Goal: Task Accomplishment & Management: Complete application form

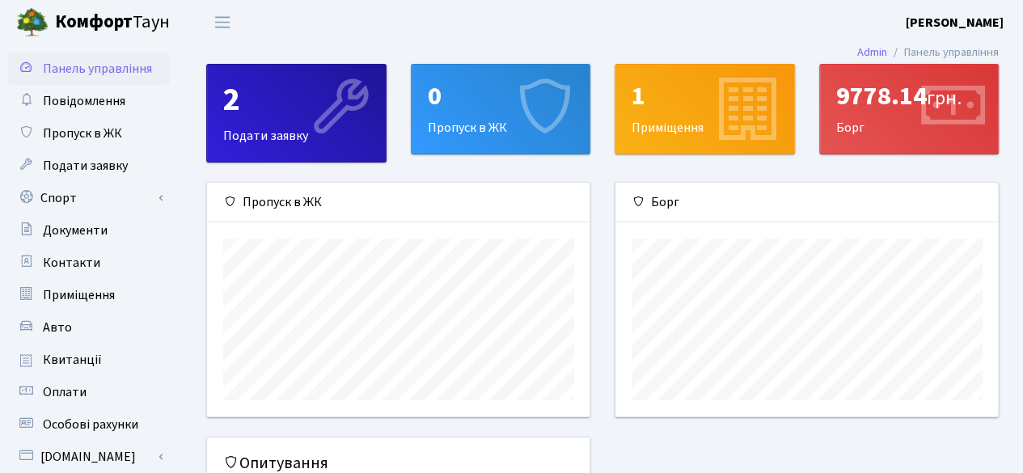
scroll to position [233, 383]
click at [107, 165] on span "Подати заявку" at bounding box center [85, 166] width 85 height 18
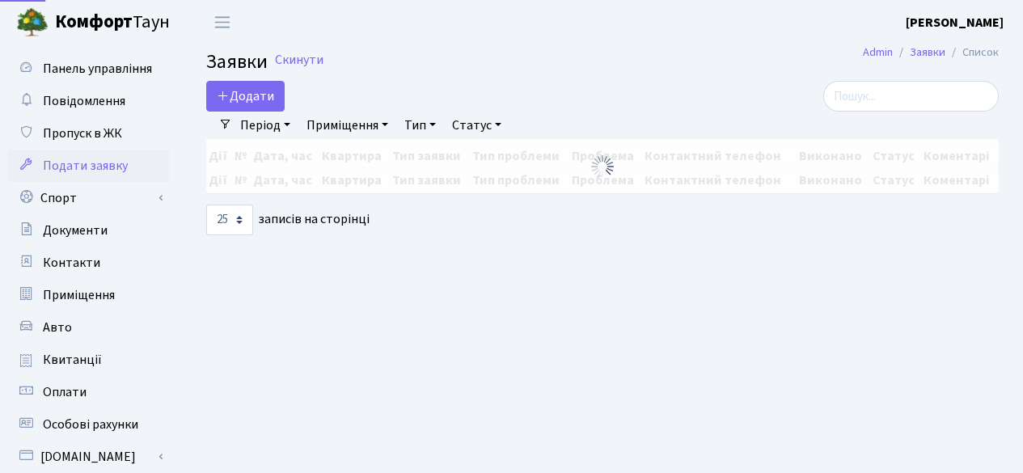
select select "25"
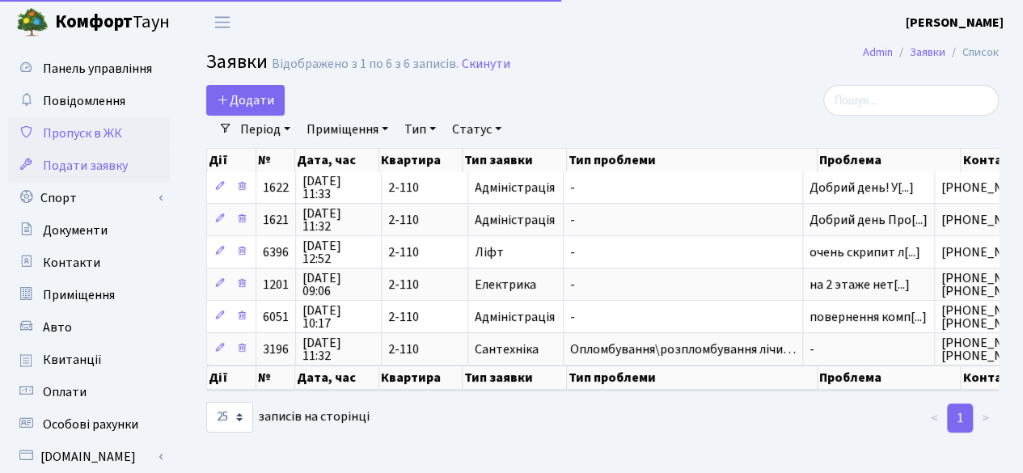
click at [91, 122] on link "Пропуск в ЖК" at bounding box center [89, 133] width 162 height 32
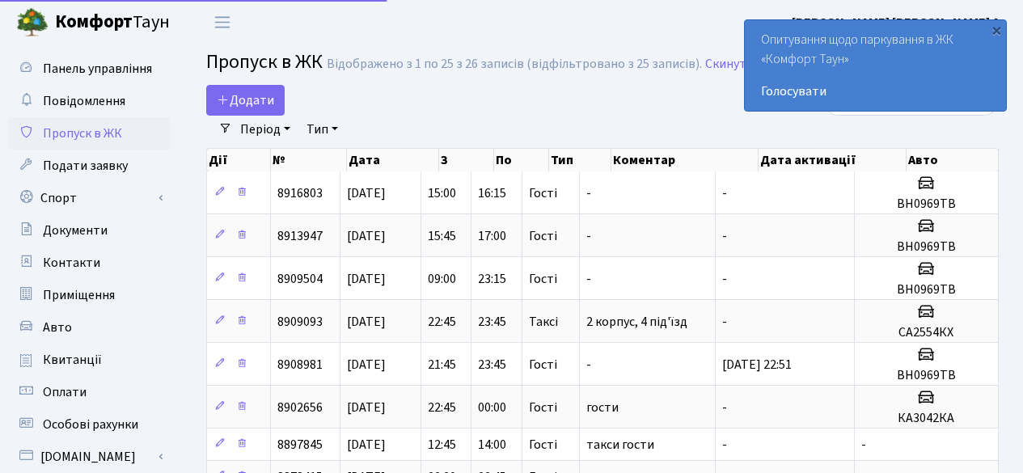
select select "25"
click at [110, 205] on link "Спорт" at bounding box center [89, 198] width 162 height 32
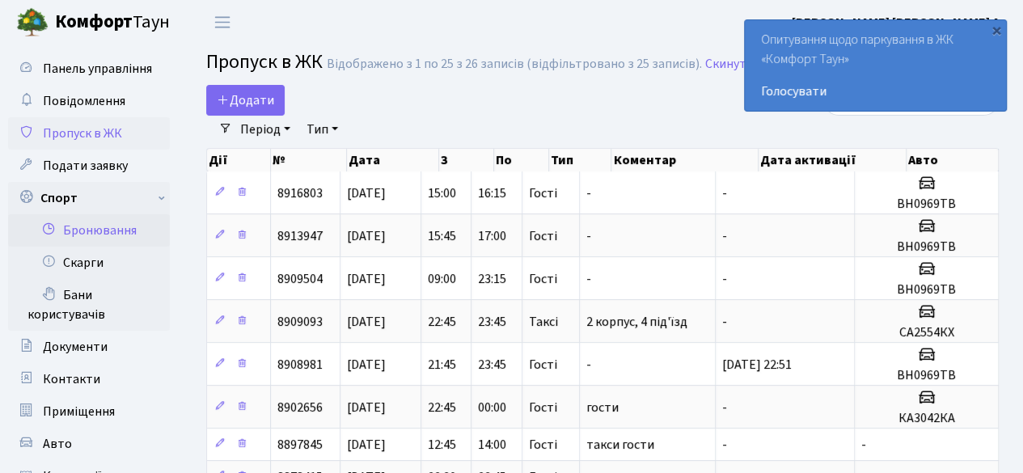
click at [116, 231] on link "Бронювання" at bounding box center [89, 230] width 162 height 32
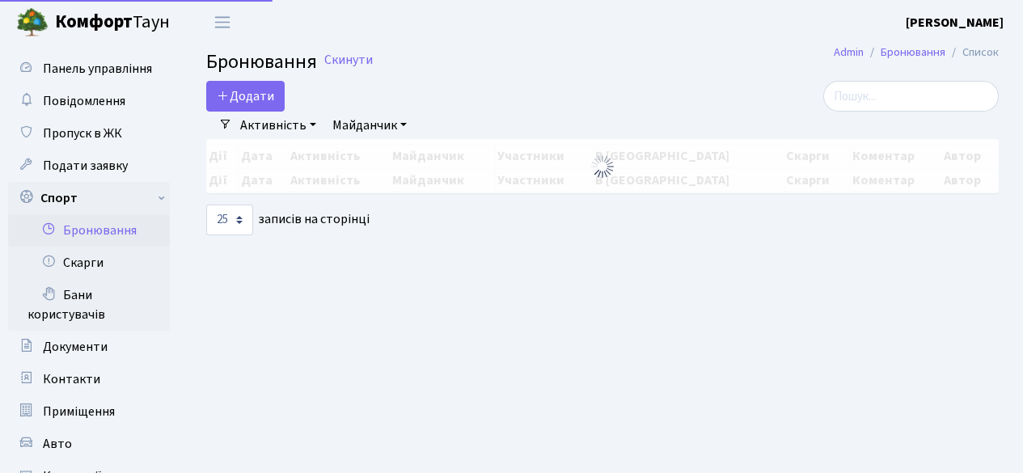
select select "25"
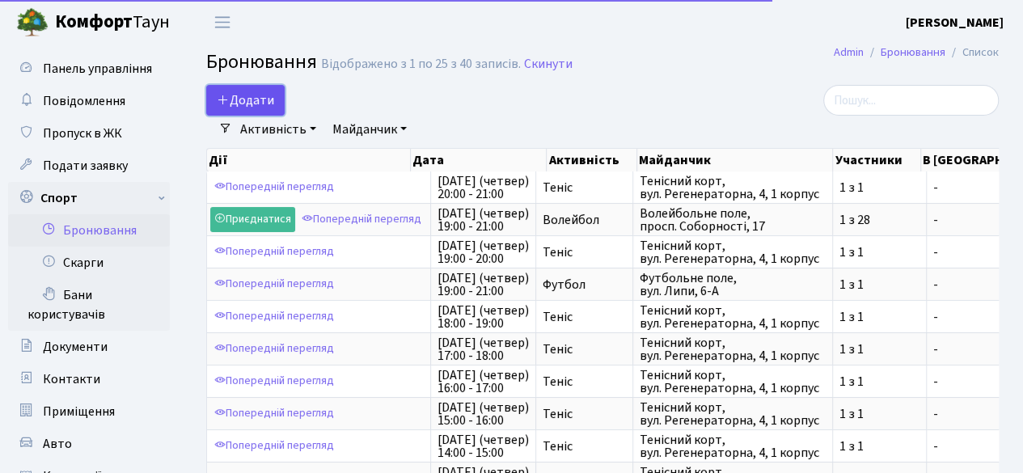
click at [255, 104] on button "Додати" at bounding box center [245, 100] width 78 height 31
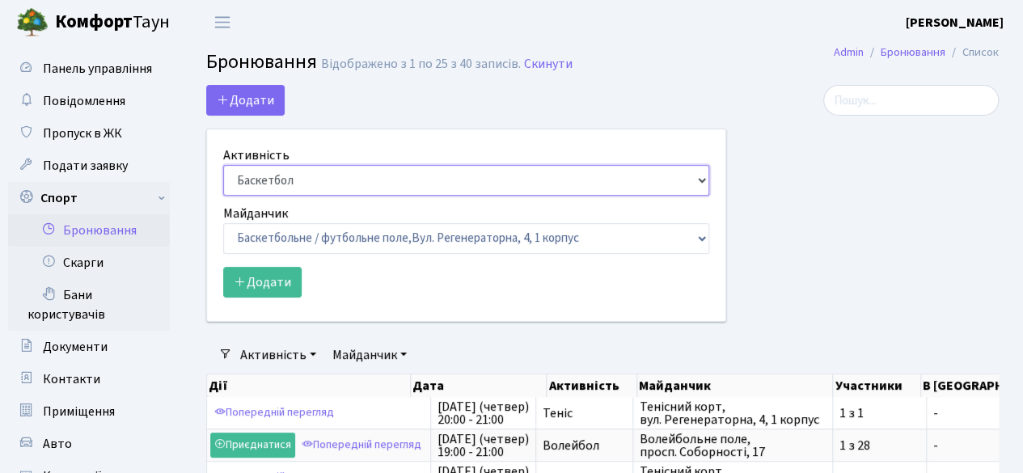
click at [284, 182] on select "Баскетбол Волейбол Йога Катання на роликах Настільний теніс [PERSON_NAME] Фітнес" at bounding box center [466, 180] width 486 height 31
select select "4"
click at [223, 165] on select "Баскетбол Волейбол Йога Катання на роликах Настільний теніс Теніс Футбол Фітнес" at bounding box center [466, 180] width 486 height 31
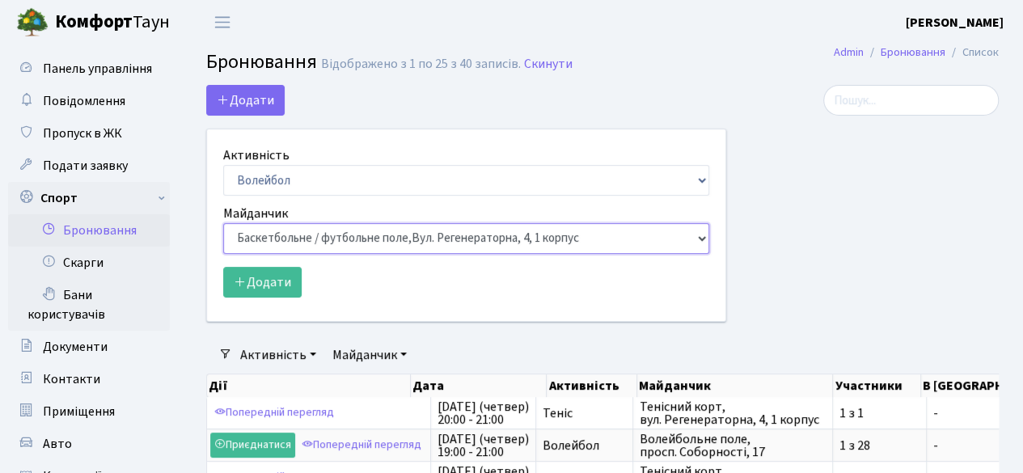
click at [299, 235] on select "Баскетбольне / футбольне поле, Вул. Регенераторна, 4, 1 корпус Баскетбольне пол…" at bounding box center [466, 238] width 486 height 31
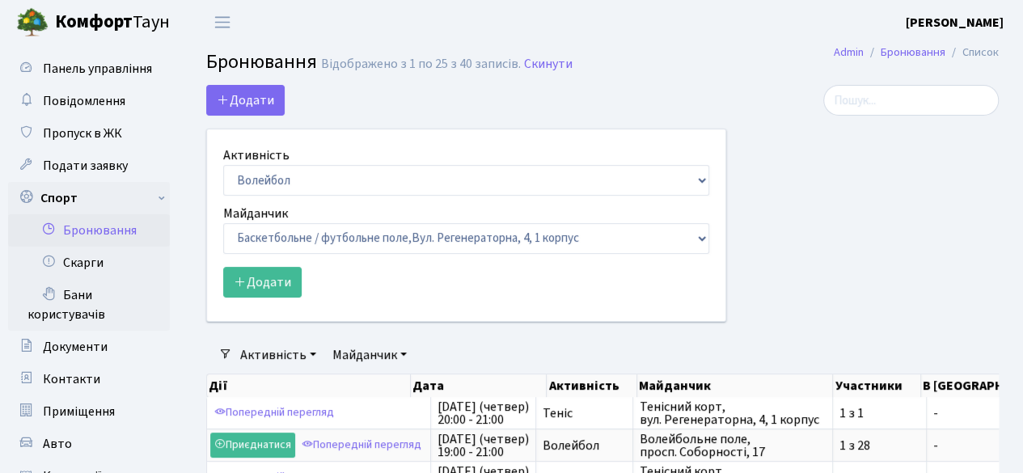
click at [832, 234] on div at bounding box center [875, 213] width 273 height 256
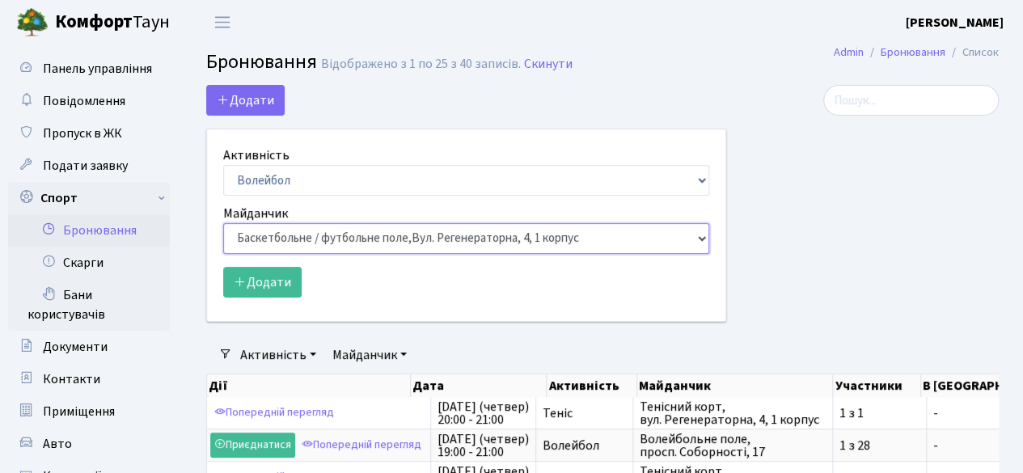
click at [604, 243] on select "Баскетбольне / футбольне поле, Вул. Регенераторна, 4, 1 корпус Баскетбольне пол…" at bounding box center [466, 238] width 486 height 31
select select "8"
click at [223, 223] on select "Баскетбольне / футбольне поле, Вул. Регенераторна, 4, 1 корпус Баскетбольне пол…" at bounding box center [466, 238] width 486 height 31
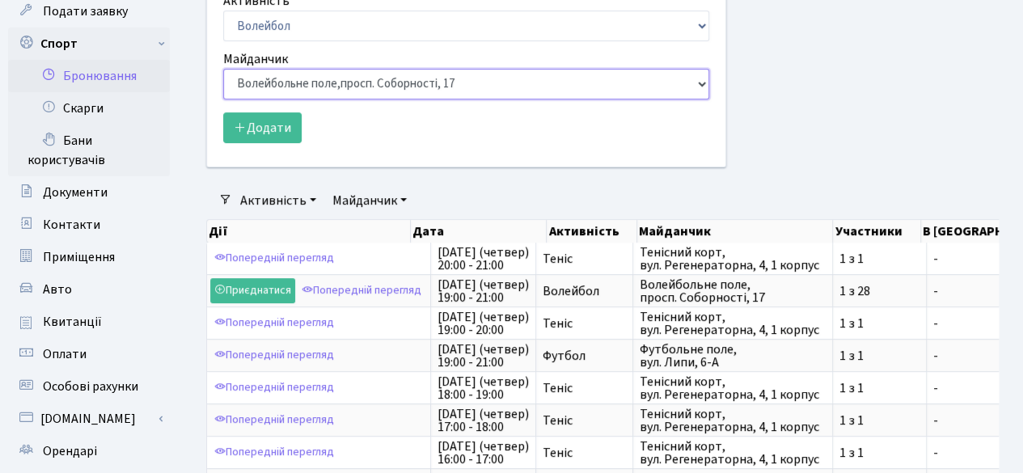
scroll to position [162, 0]
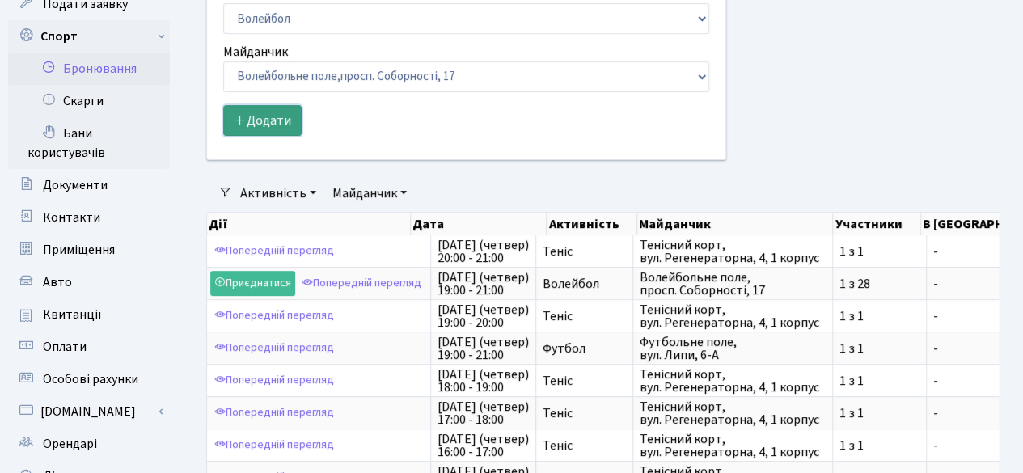
click at [285, 113] on button "Додати" at bounding box center [262, 120] width 78 height 31
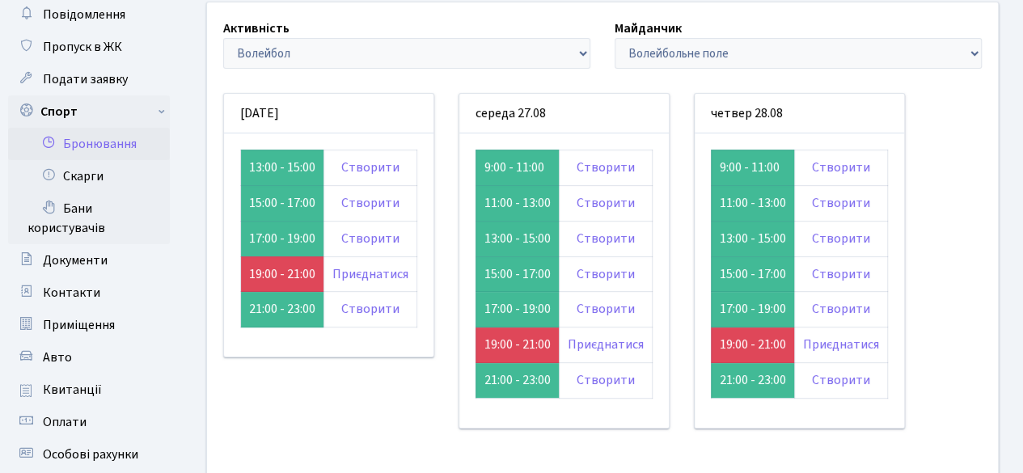
scroll to position [162, 0]
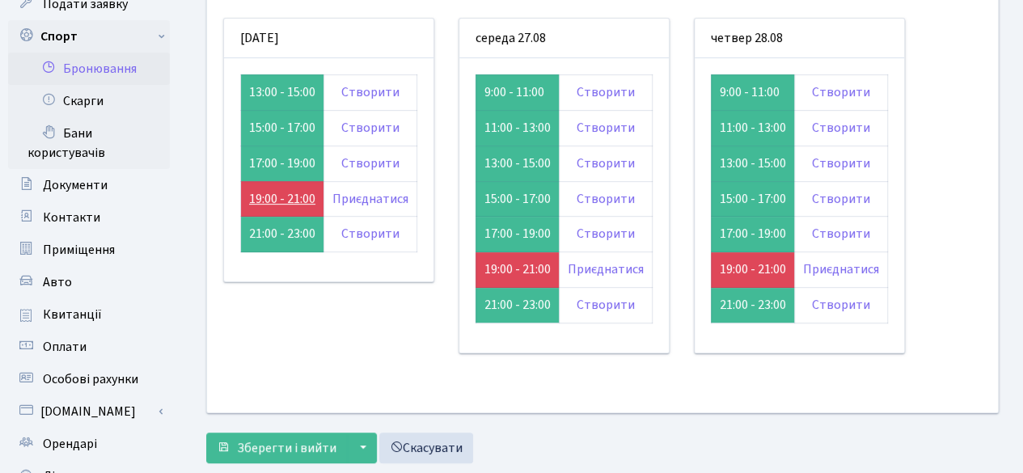
click at [280, 197] on link "19:00 - 21:00" at bounding box center [282, 199] width 66 height 18
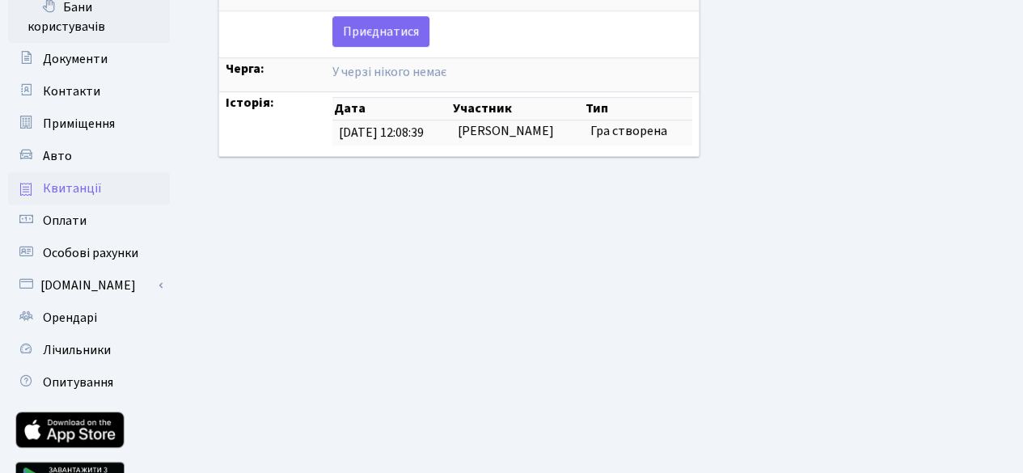
scroll to position [243, 0]
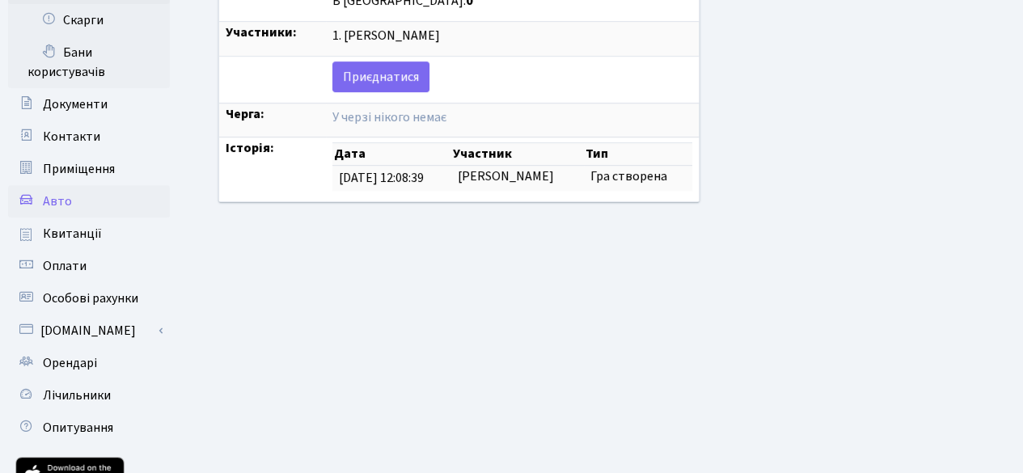
click at [86, 192] on link "Авто" at bounding box center [89, 201] width 162 height 32
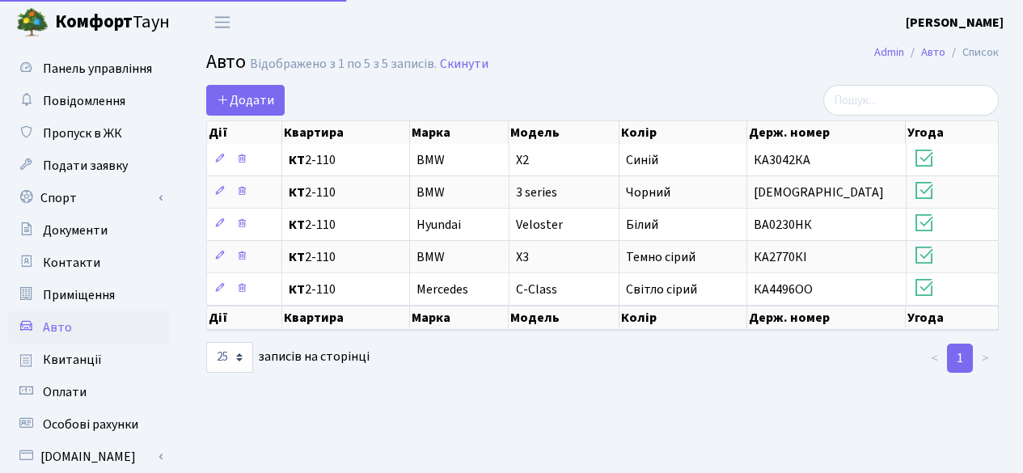
select select "25"
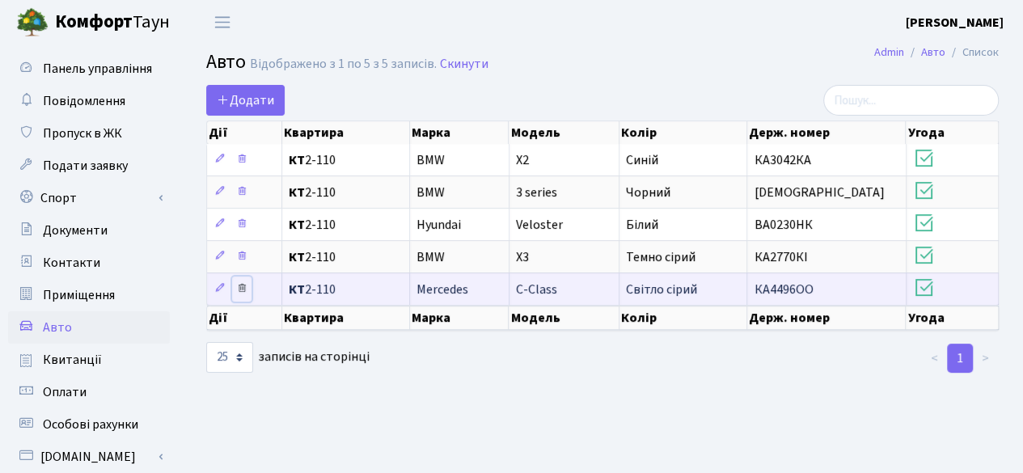
click at [243, 282] on icon at bounding box center [241, 287] width 11 height 11
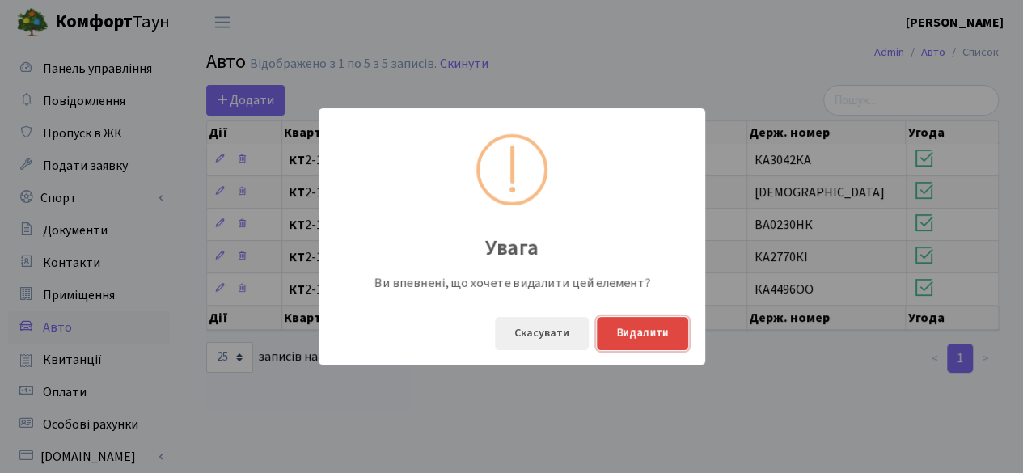
click at [657, 334] on button "Видалити" at bounding box center [642, 333] width 91 height 33
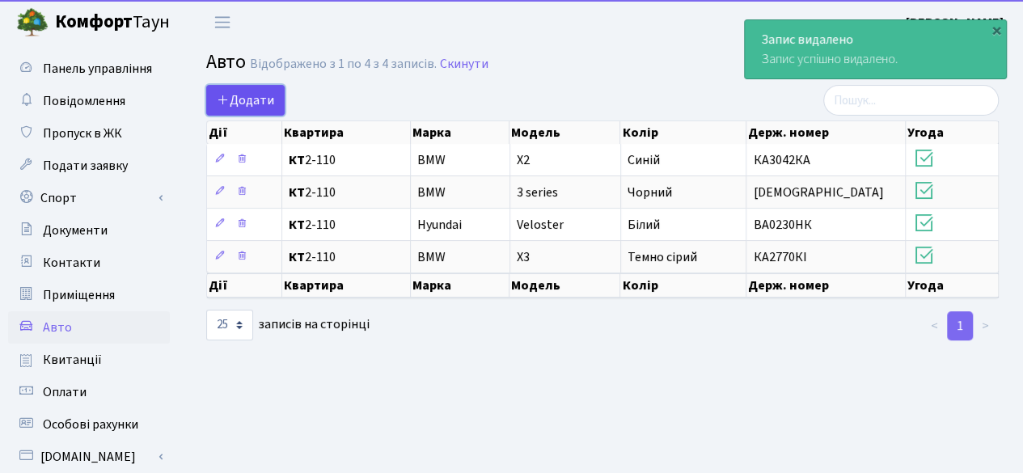
click at [266, 110] on link "Додати" at bounding box center [245, 100] width 78 height 31
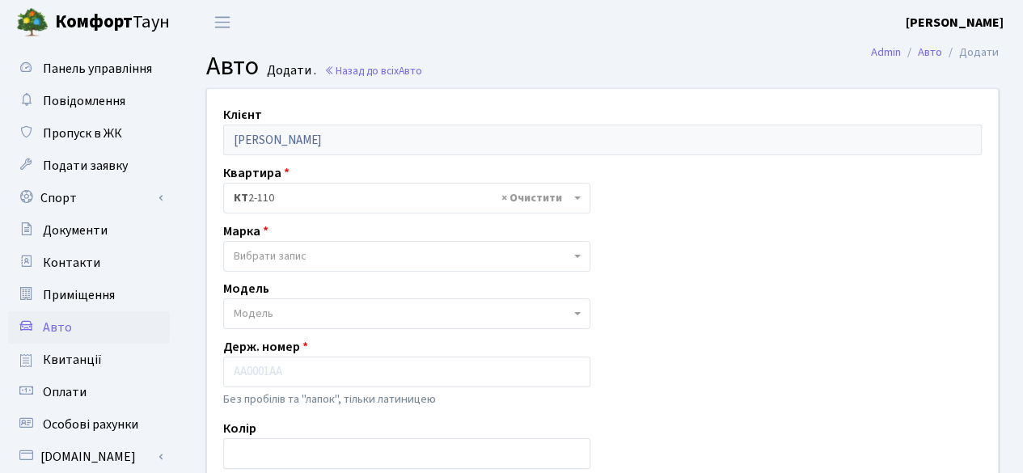
click at [298, 258] on span "Вибрати запис" at bounding box center [270, 256] width 73 height 16
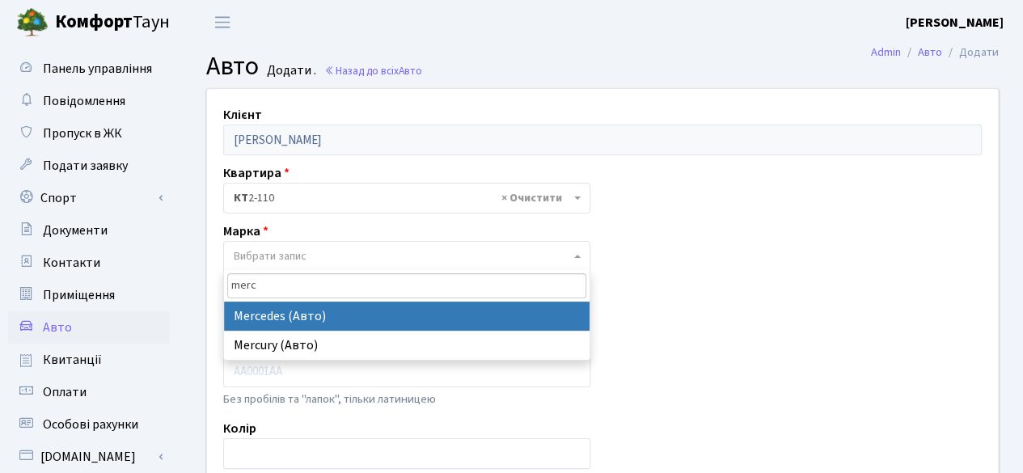
type input "merc"
select select "89"
select select
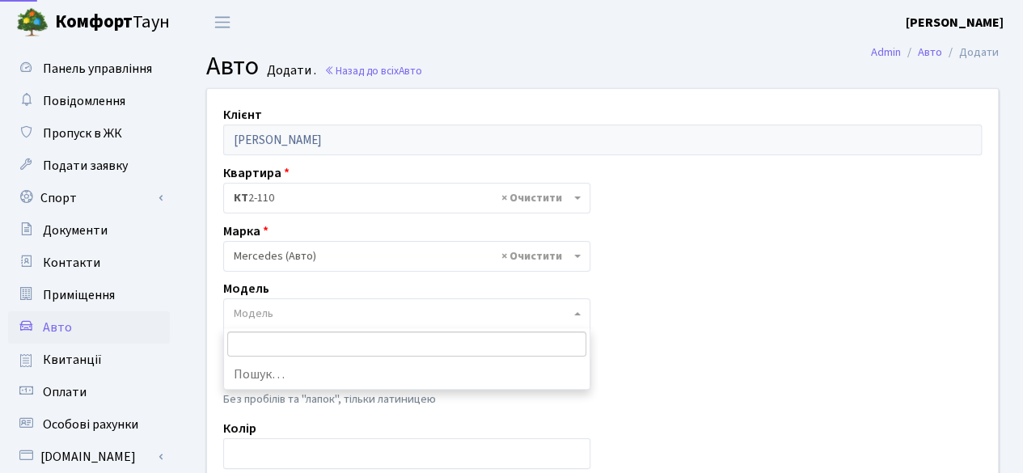
click at [290, 315] on span "Модель" at bounding box center [402, 314] width 337 height 16
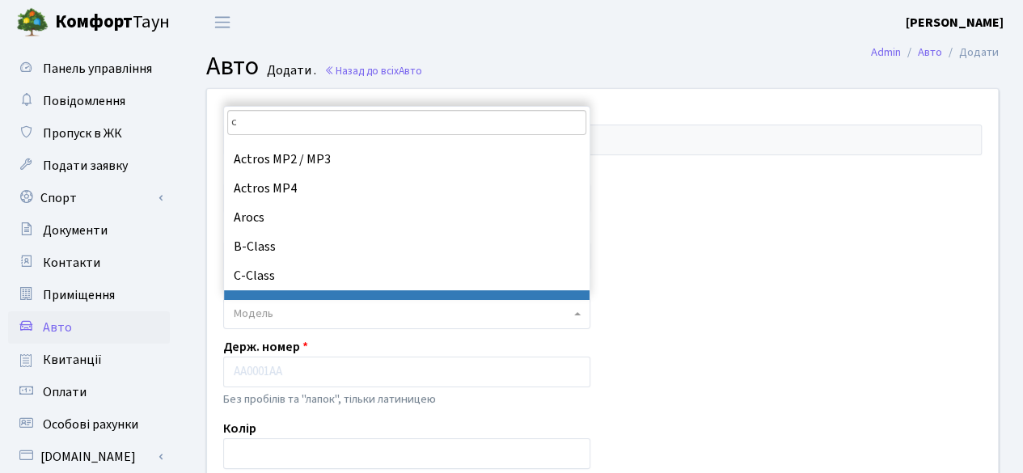
scroll to position [159, 0]
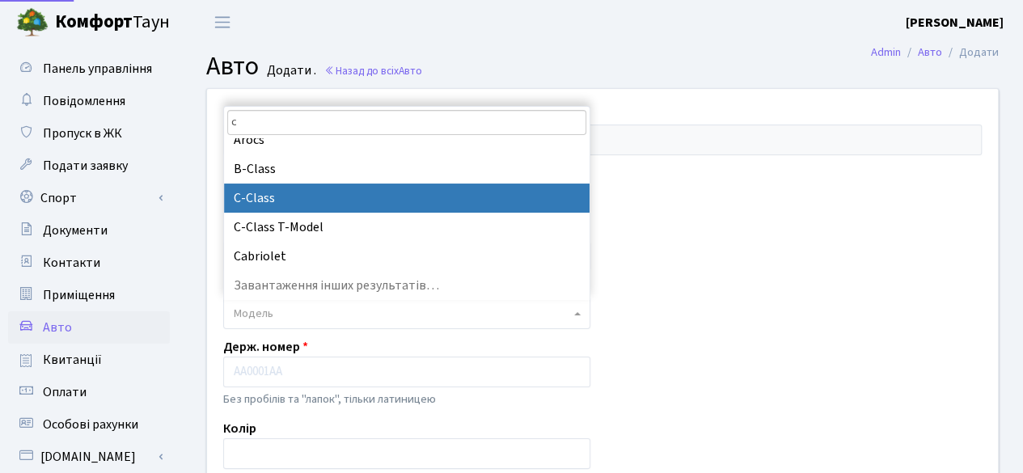
type input "c"
select select "1474"
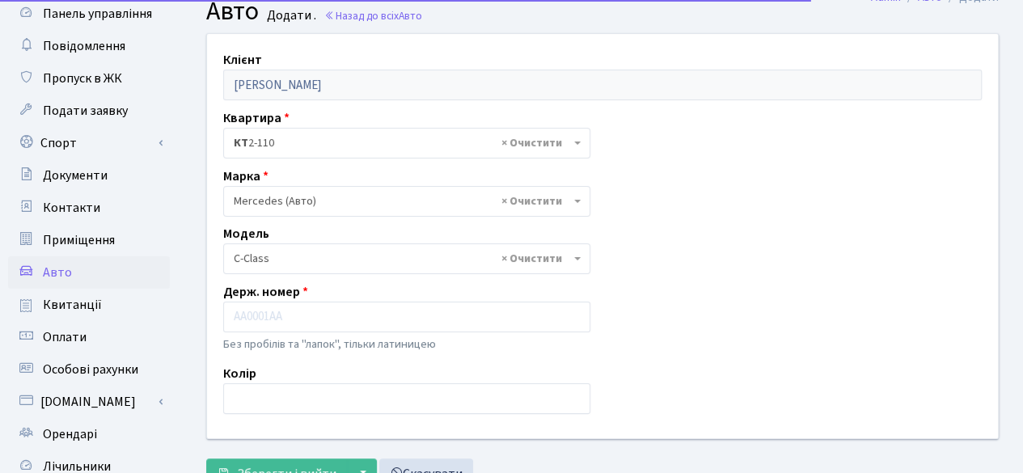
scroll to position [81, 0]
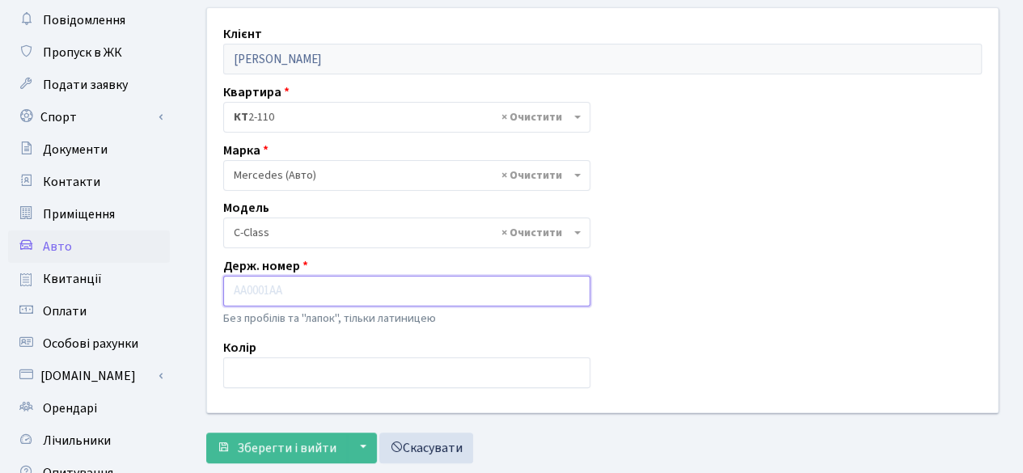
click at [267, 292] on input "text" at bounding box center [406, 291] width 367 height 31
type input "В"
type input "ВН0969ТВ"
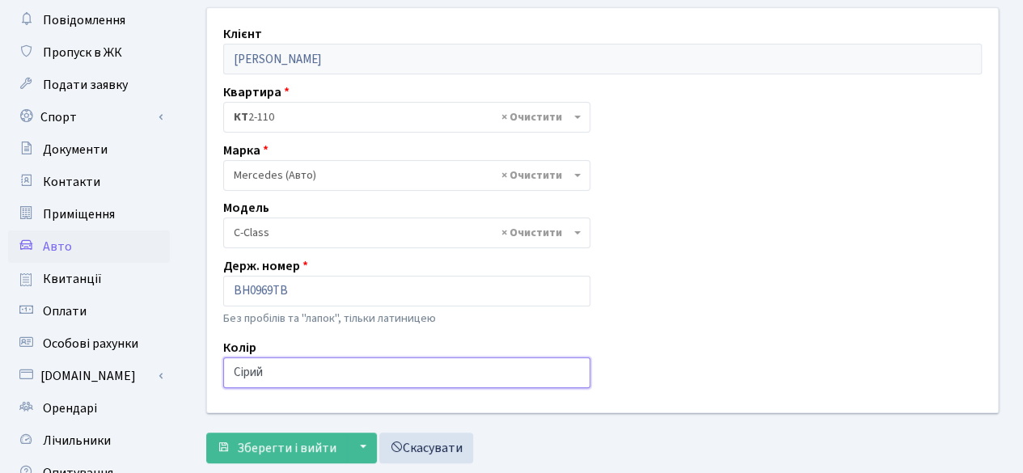
drag, startPoint x: 280, startPoint y: 375, endPoint x: 214, endPoint y: 359, distance: 68.3
click at [214, 360] on div "Колір Сірий" at bounding box center [407, 363] width 392 height 50
type input "Темно сірий"
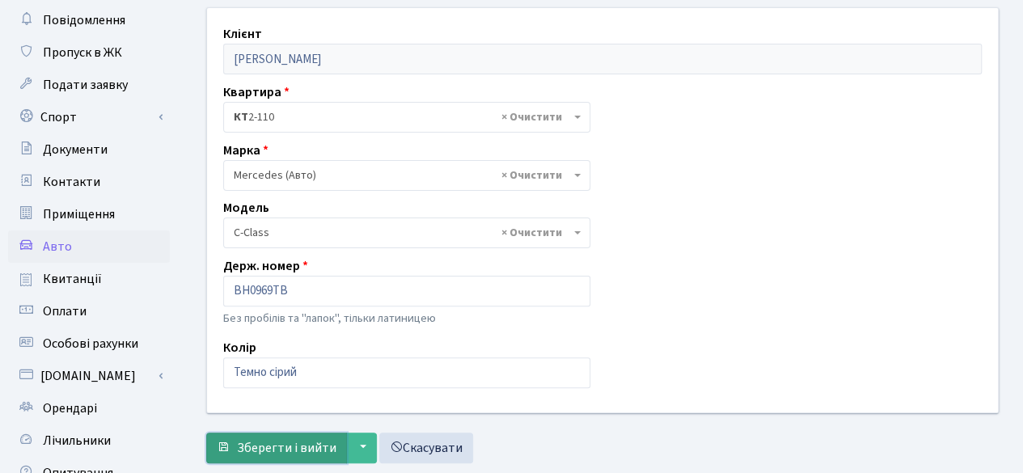
click at [295, 439] on span "Зберегти і вийти" at bounding box center [287, 448] width 100 height 18
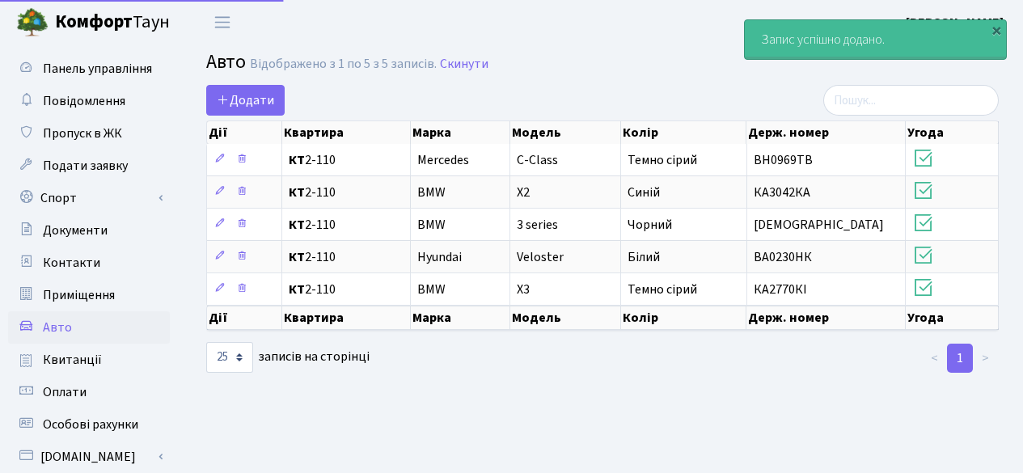
select select "25"
